Goal: Transaction & Acquisition: Purchase product/service

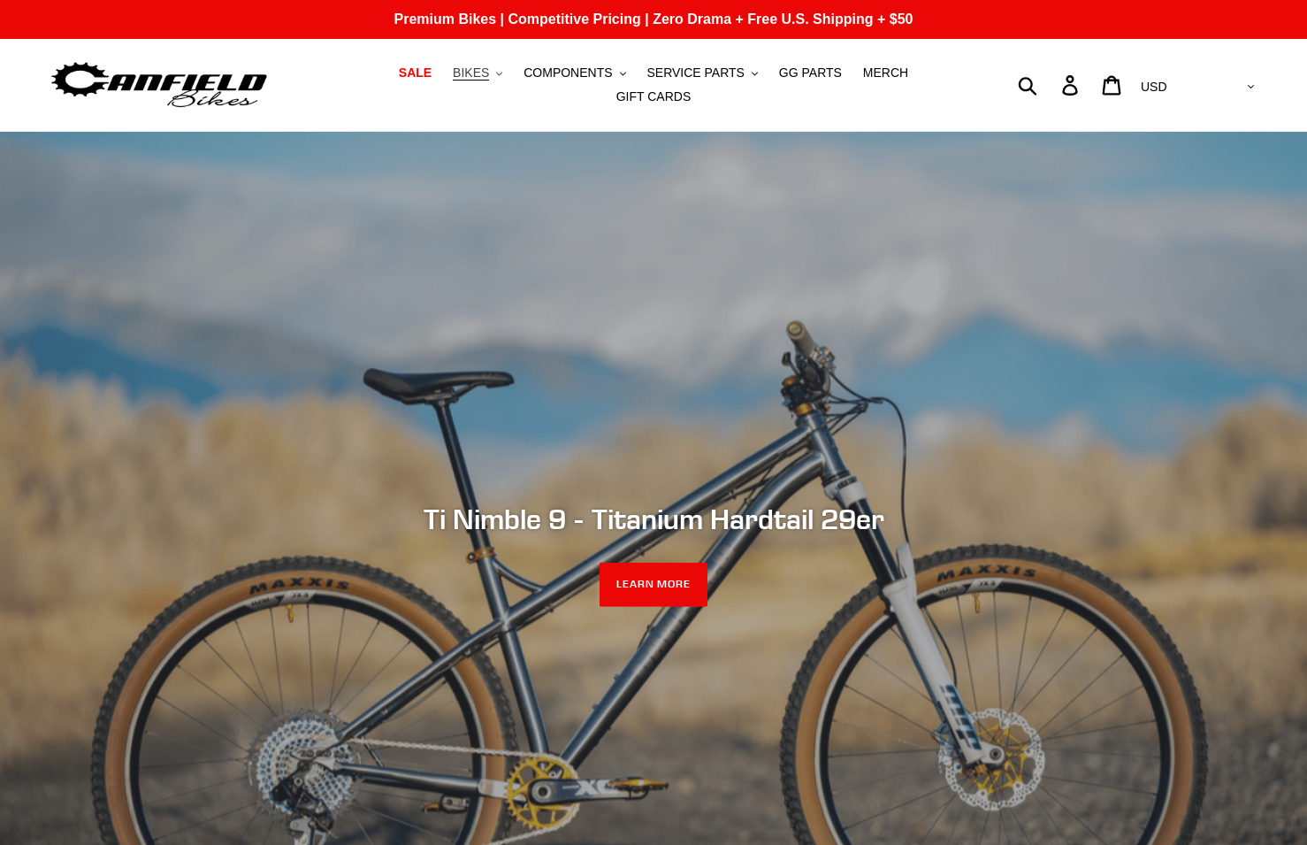
click at [496, 77] on icon ".cls-1{fill:#231f20}" at bounding box center [499, 74] width 6 height 6
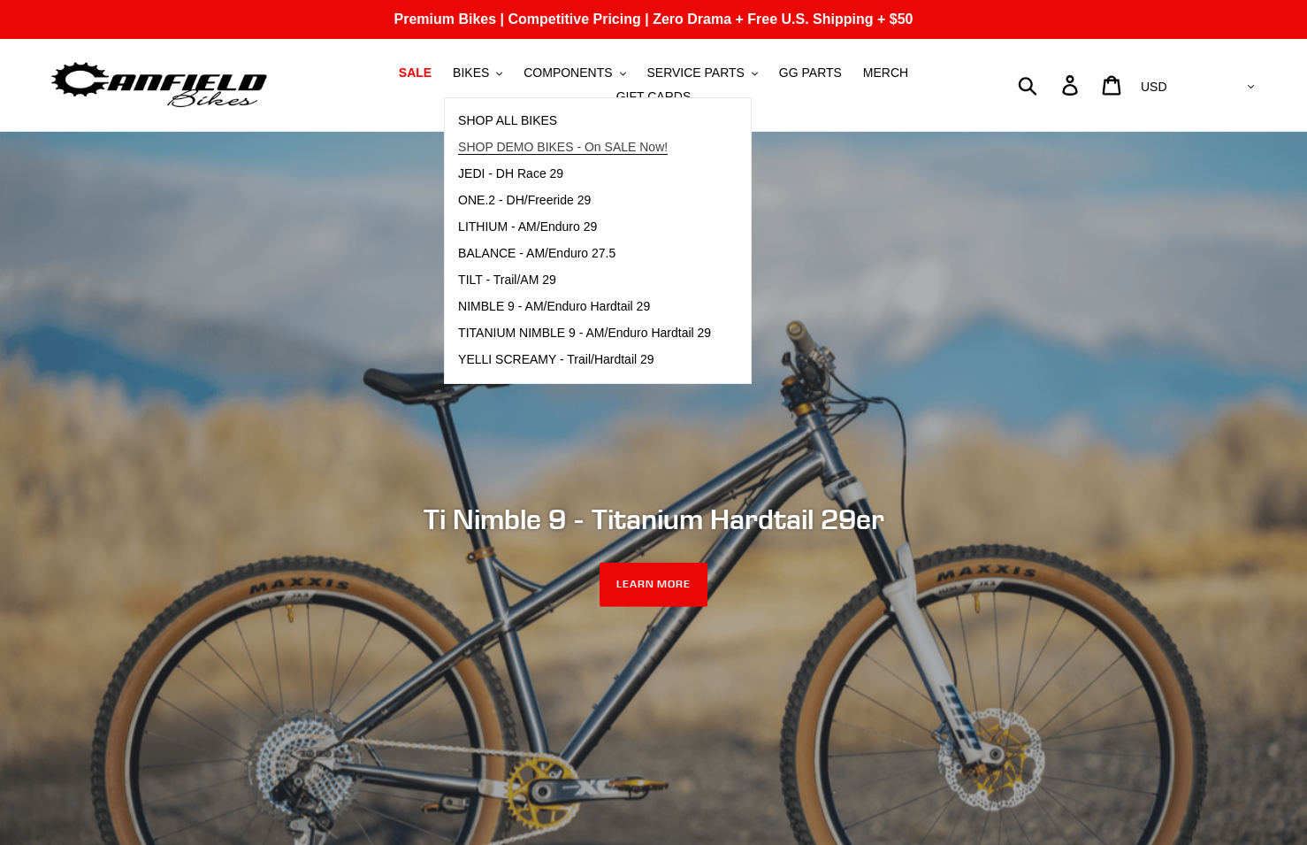
click at [491, 155] on span "SHOP DEMO BIKES - On SALE Now!" at bounding box center [563, 147] width 210 height 15
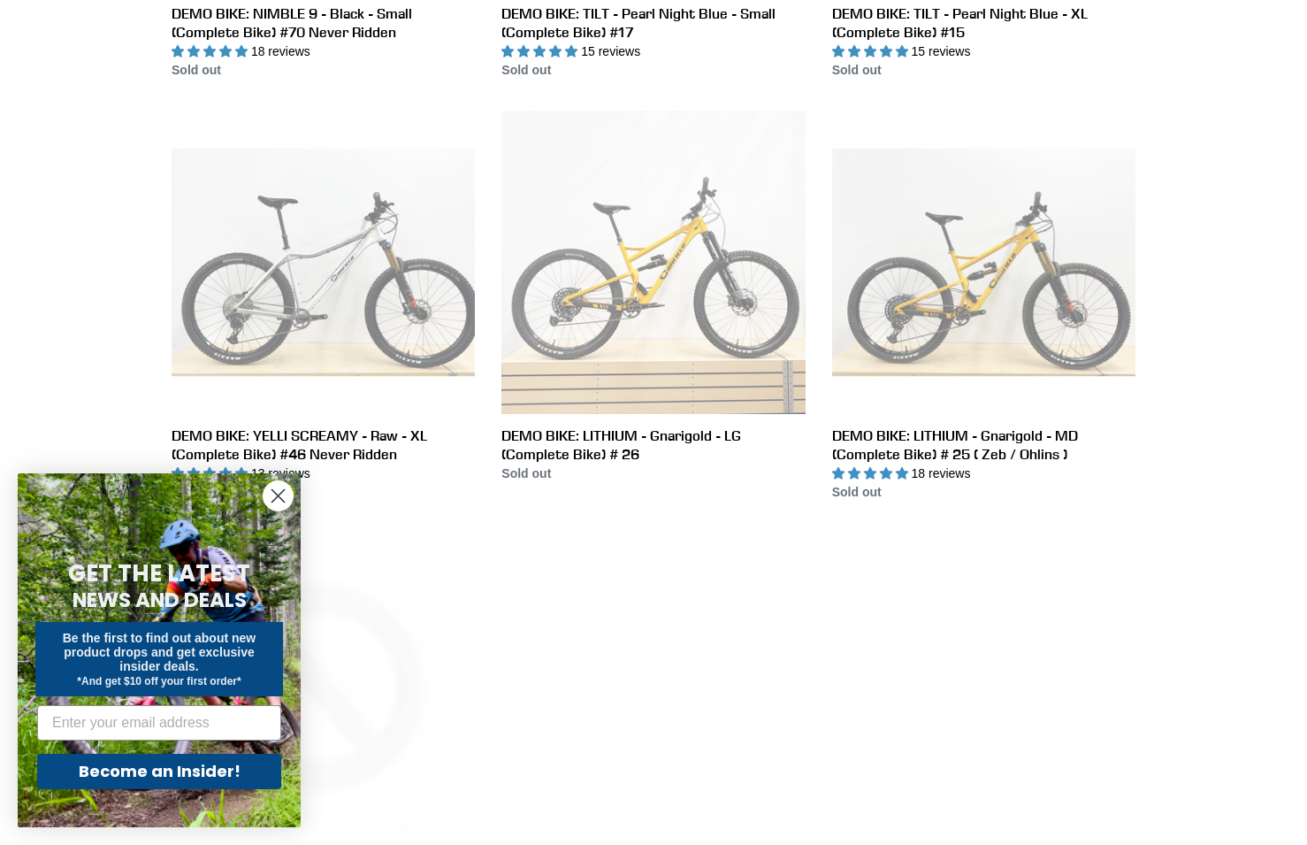
scroll to position [2706, 0]
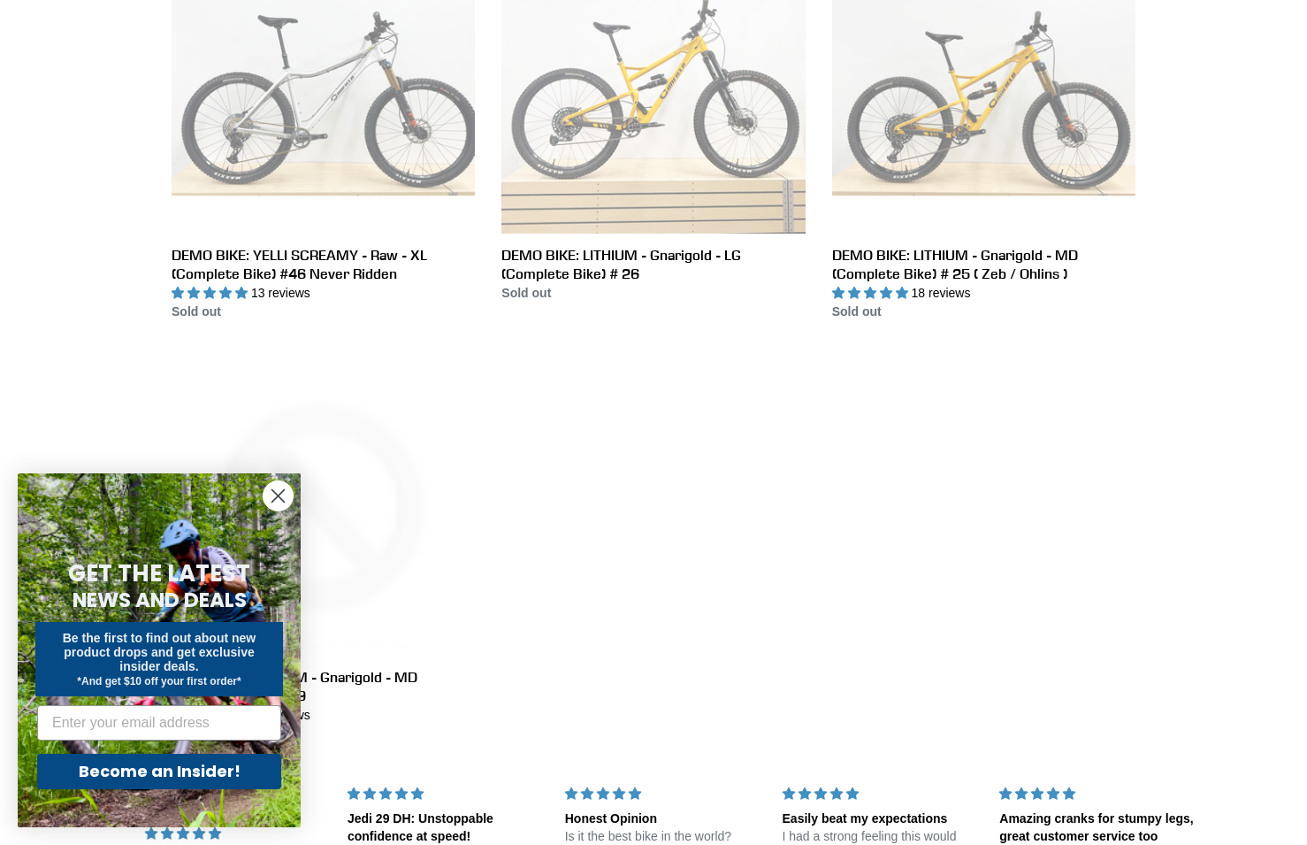
click at [271, 496] on circle "Close dialog" at bounding box center [278, 495] width 29 height 29
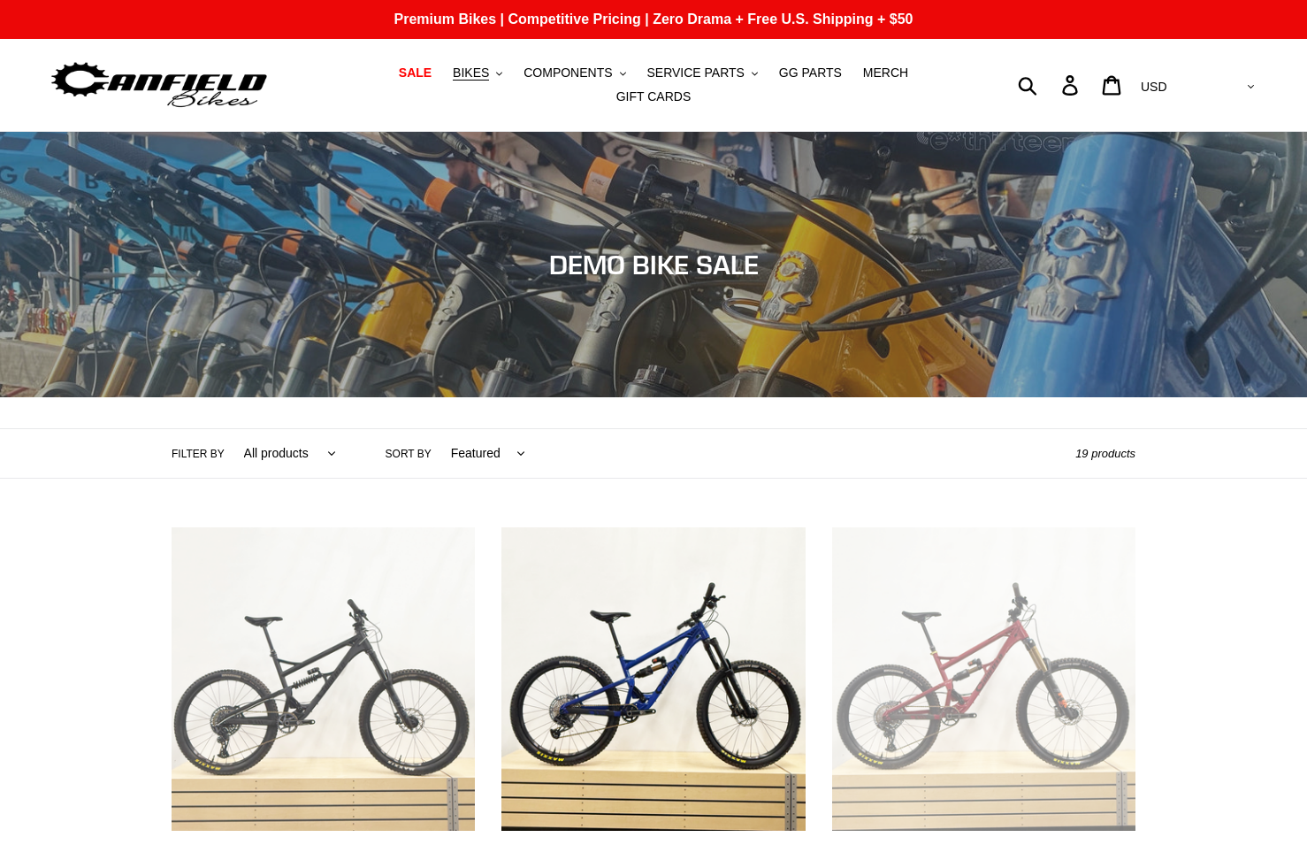
scroll to position [271, 0]
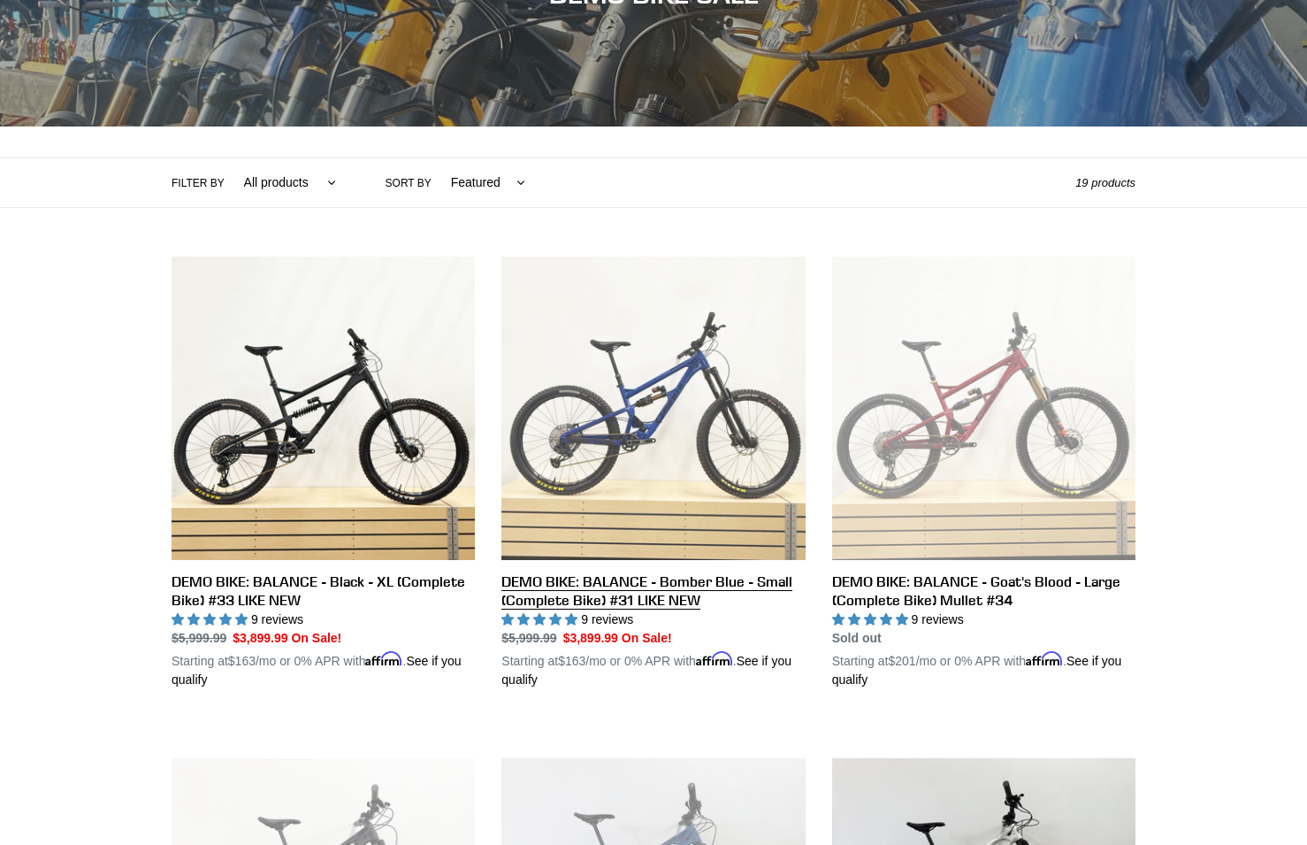
click at [642, 570] on link "DEMO BIKE: BALANCE - Bomber Blue - Small (Complete Bike) #31 LIKE NEW" at bounding box center [652, 472] width 303 height 432
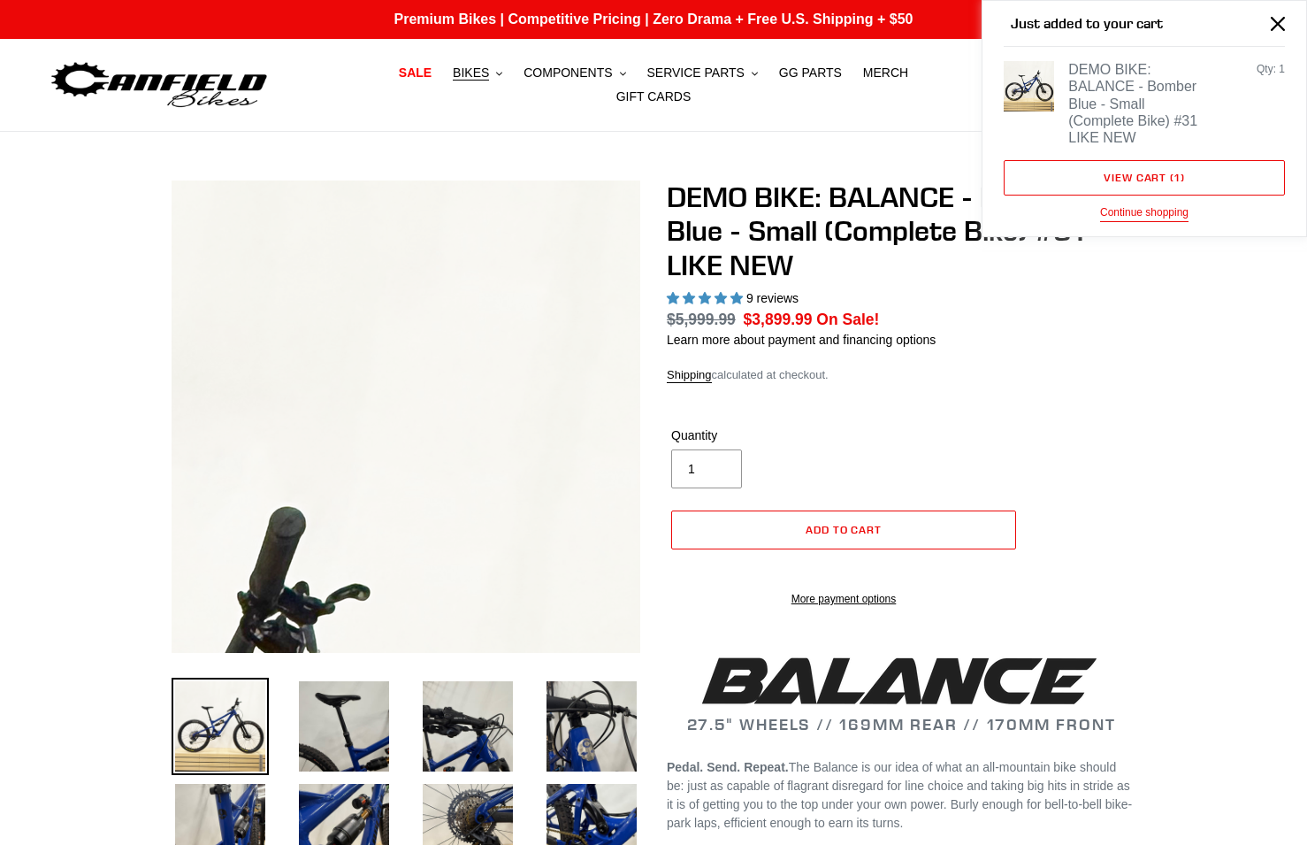
select select "highest-rating"
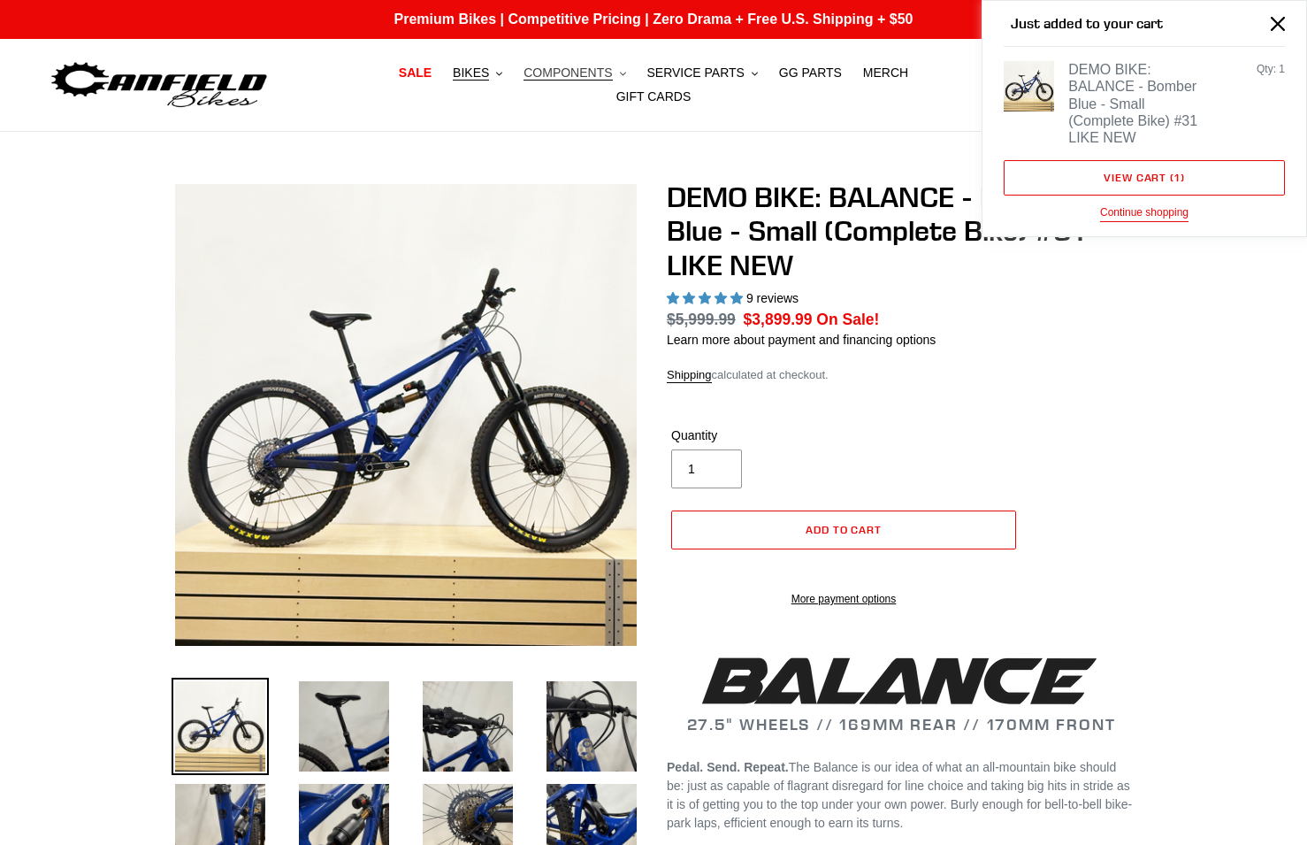
click at [581, 80] on button "COMPONENTS .cls-1{fill:#231f20}" at bounding box center [574, 73] width 119 height 24
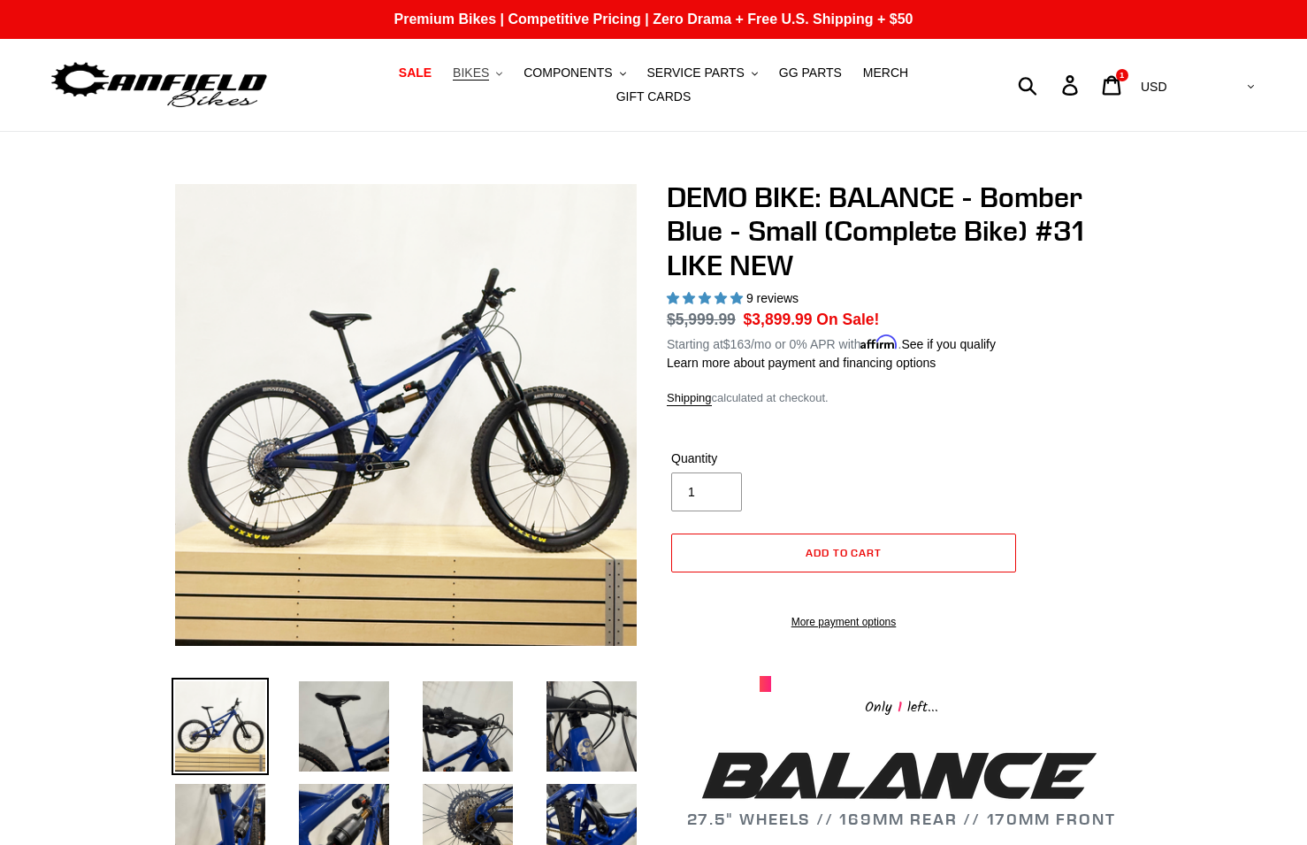
click at [453, 79] on span "BIKES" at bounding box center [471, 72] width 36 height 15
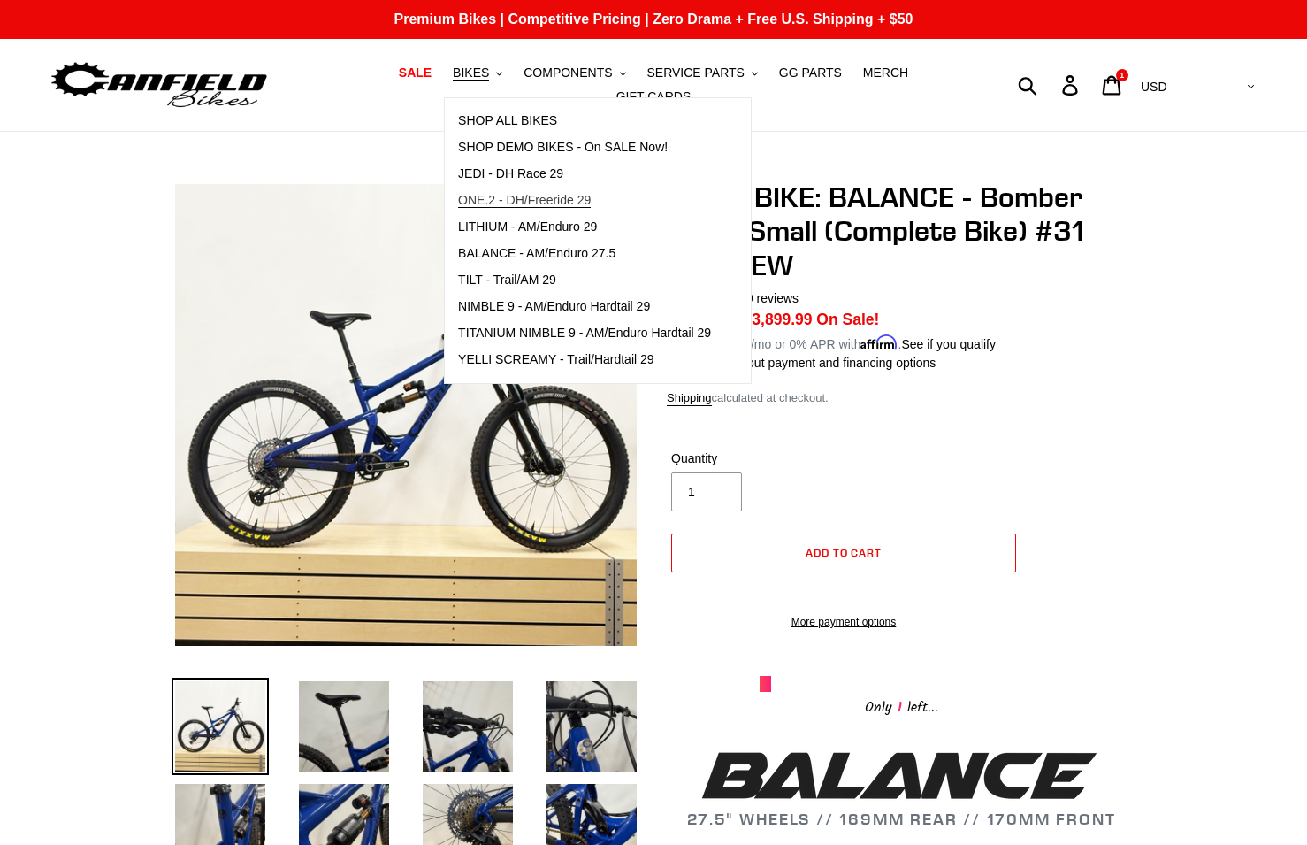
click at [502, 208] on span "ONE.2 - DH/Freeride 29" at bounding box center [524, 200] width 133 height 15
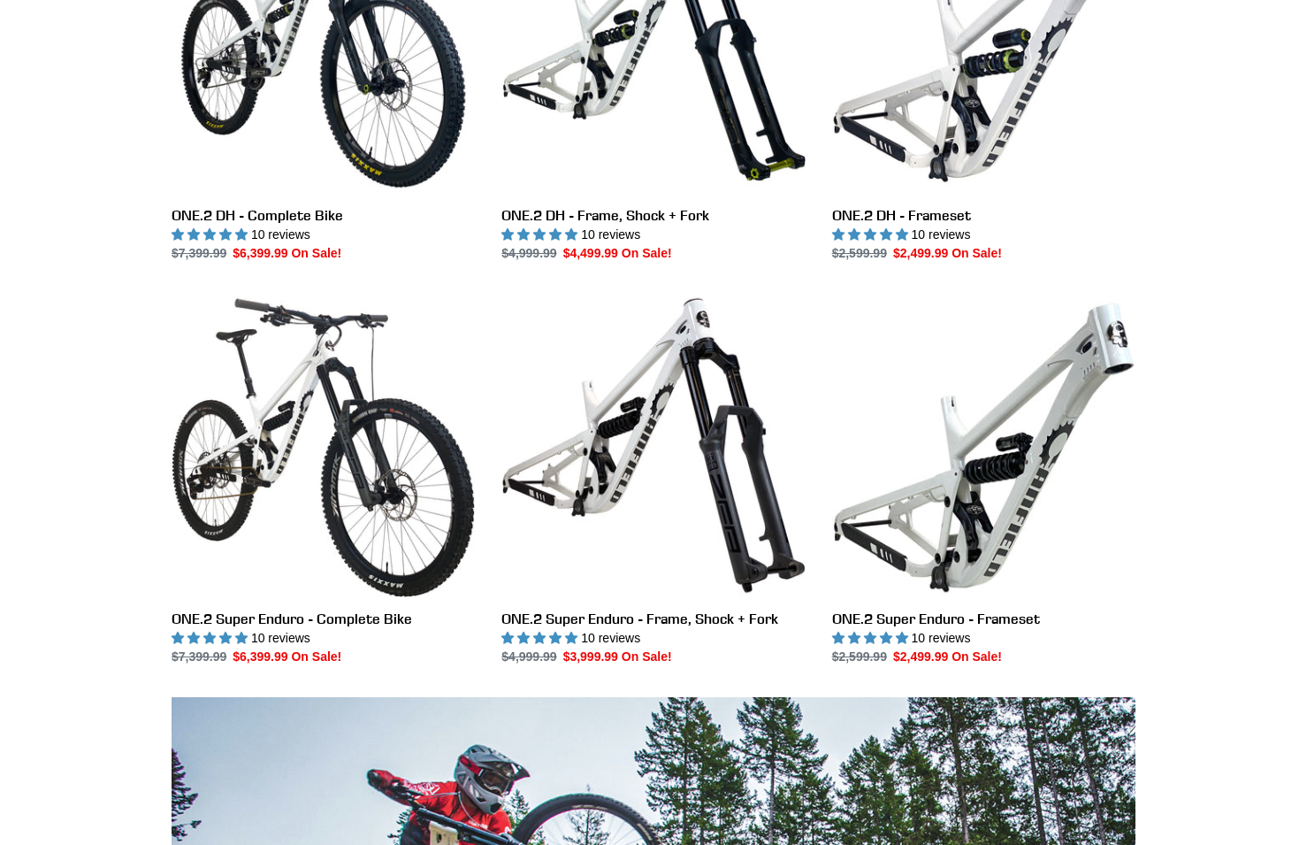
scroll to position [722, 0]
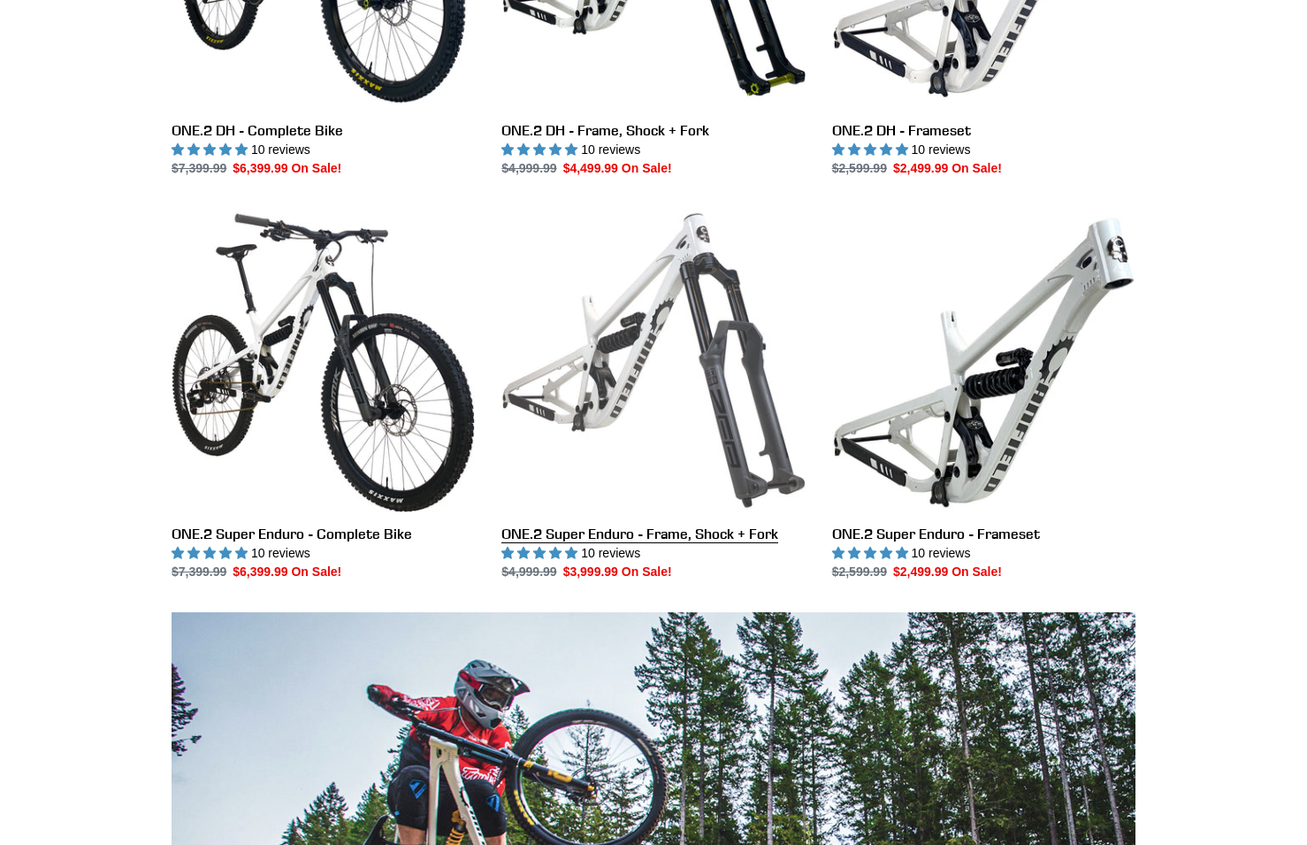
click at [672, 533] on link "ONE.2 Super Enduro - Frame, Shock + Fork" at bounding box center [652, 395] width 303 height 372
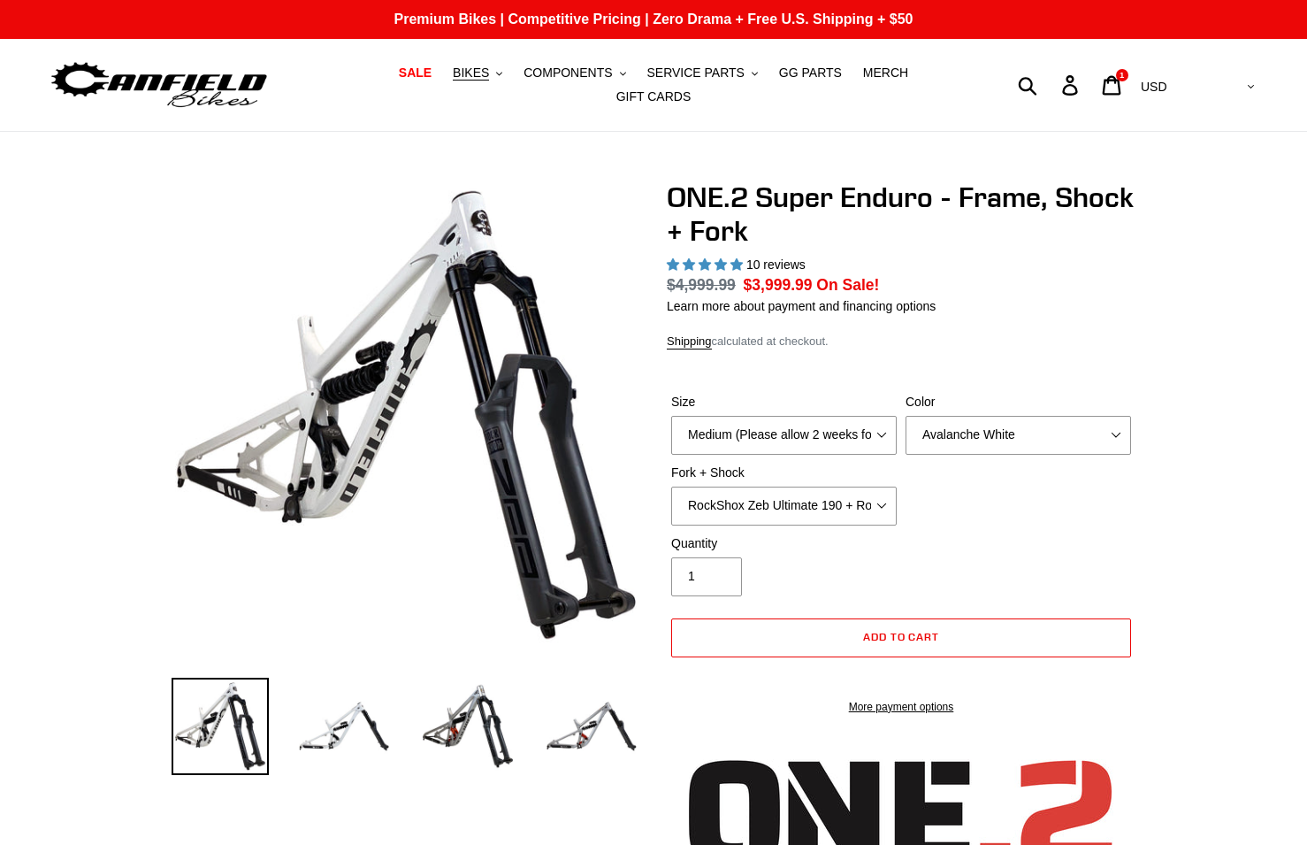
select select "highest-rating"
click at [865, 630] on span "Add to cart" at bounding box center [901, 636] width 77 height 13
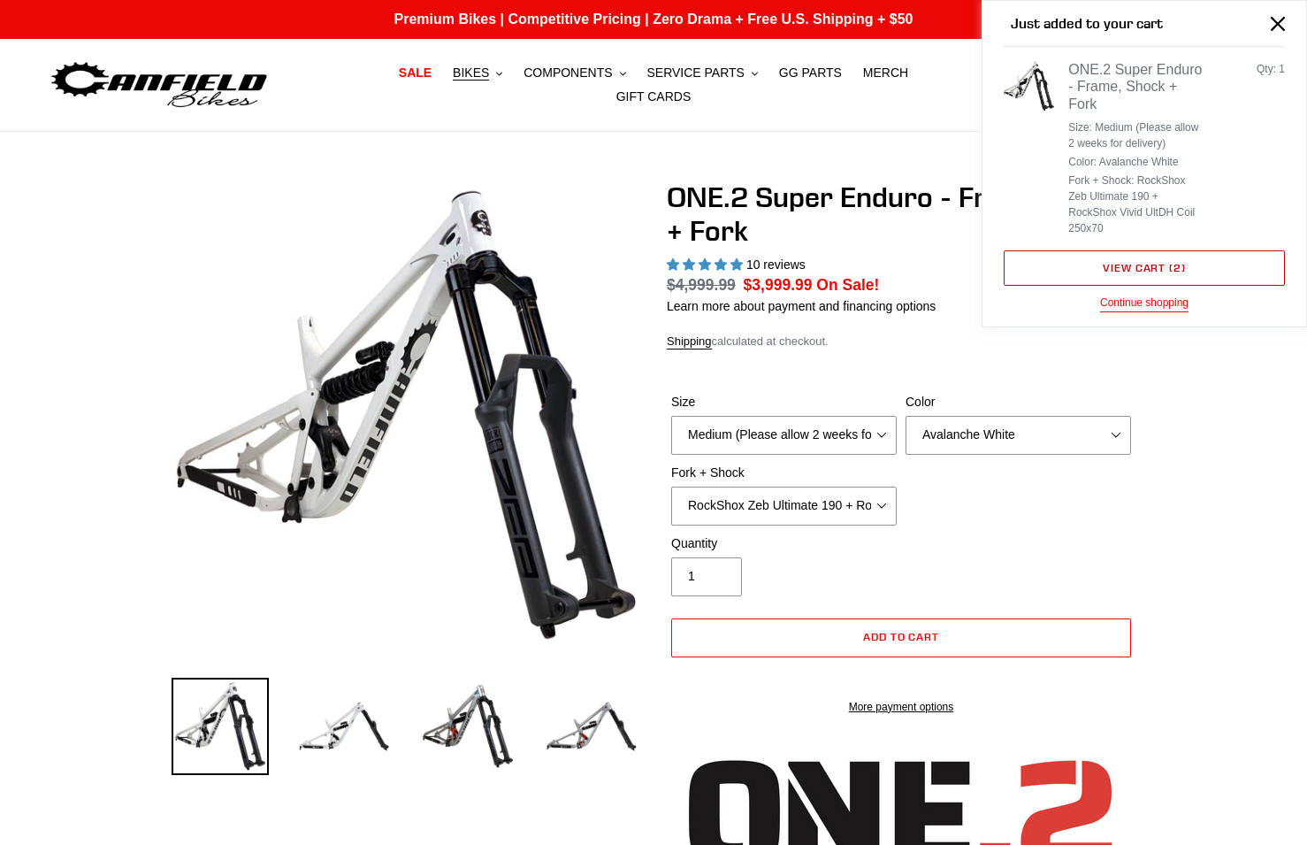
click at [1174, 261] on span "2" at bounding box center [1178, 267] width 8 height 13
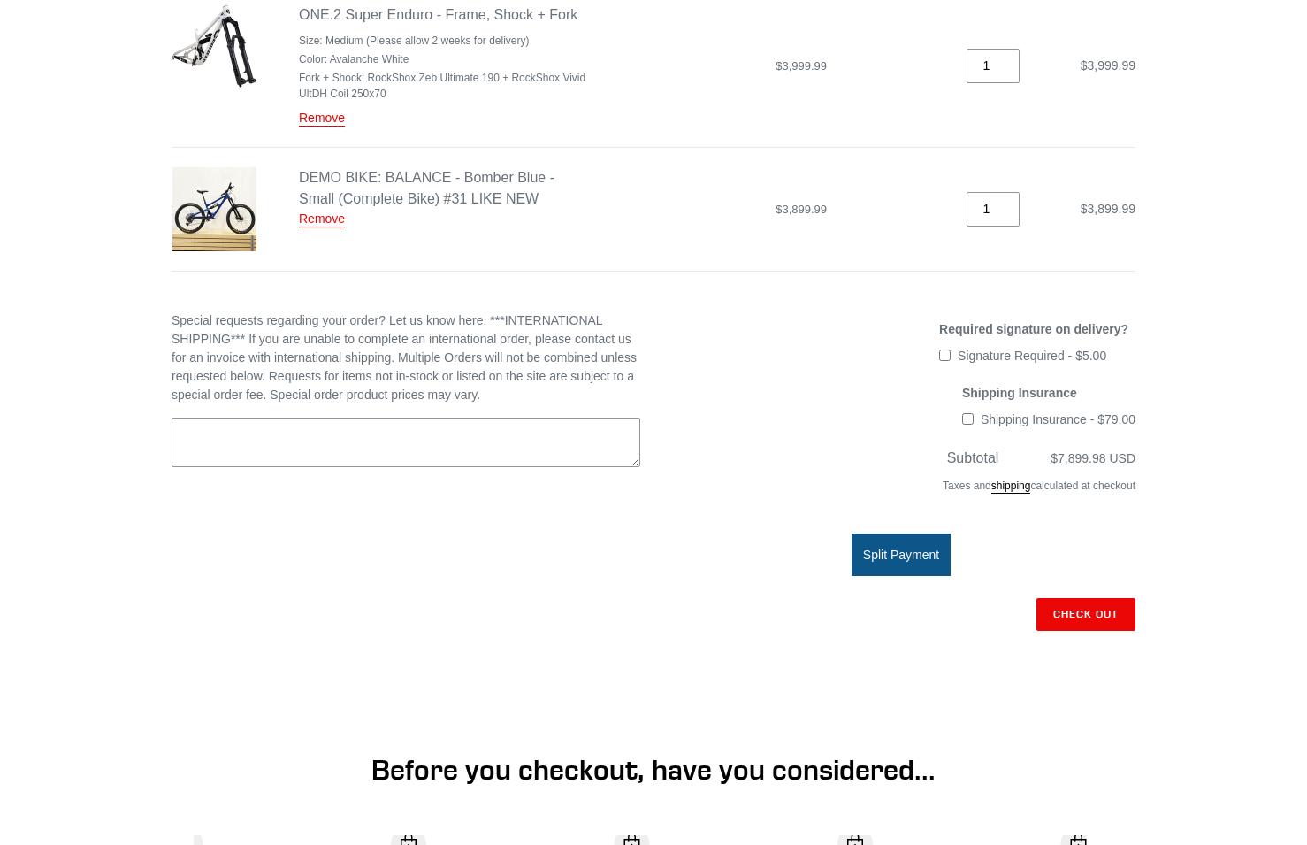
scroll to position [361, 0]
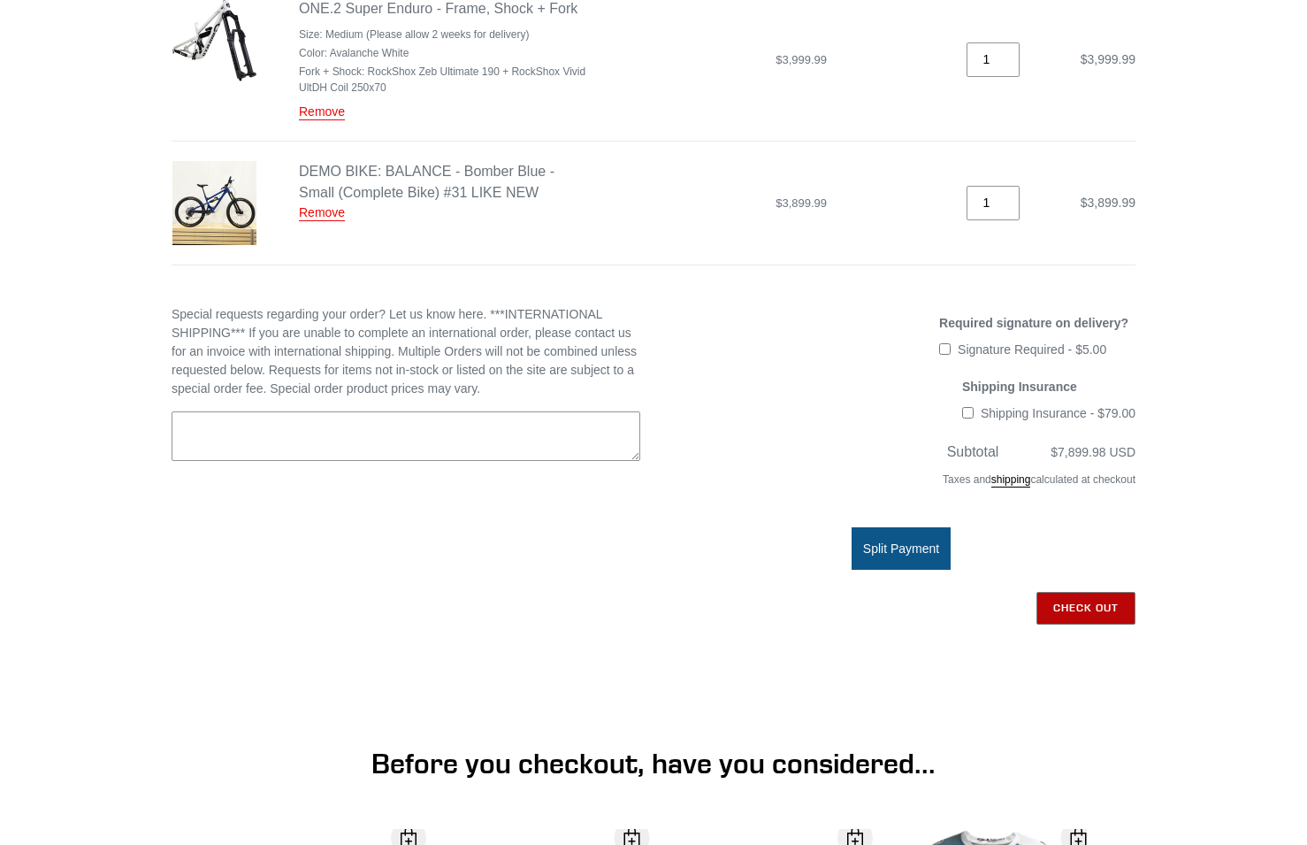
click at [1091, 599] on input "Check out" at bounding box center [1086, 608] width 99 height 32
